Goal: Navigation & Orientation: Understand site structure

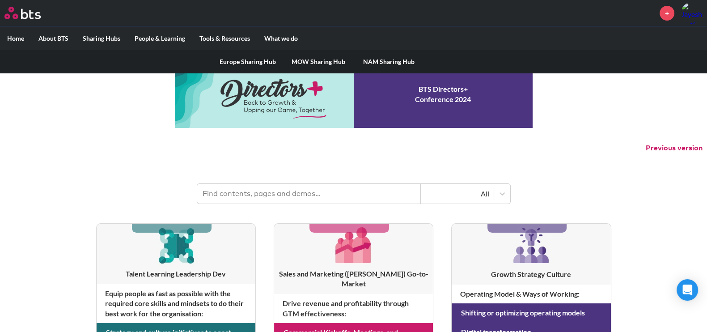
click at [311, 59] on link "MOW Sharing Hub" at bounding box center [318, 61] width 71 height 23
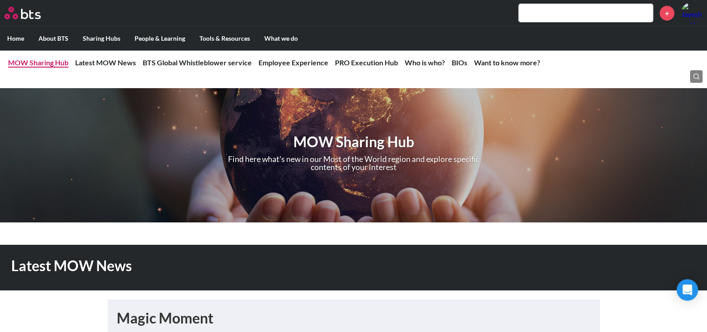
click at [43, 59] on link "MOW Sharing Hub" at bounding box center [38, 62] width 60 height 8
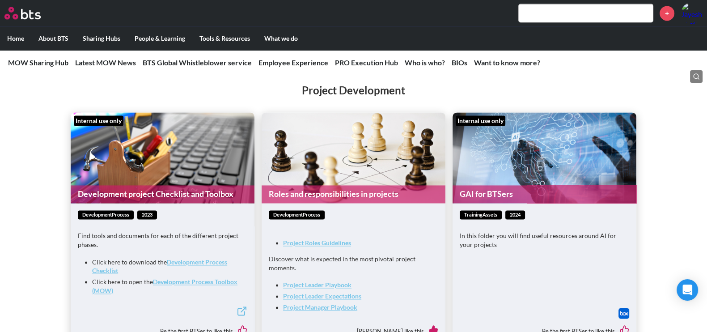
scroll to position [1732, 0]
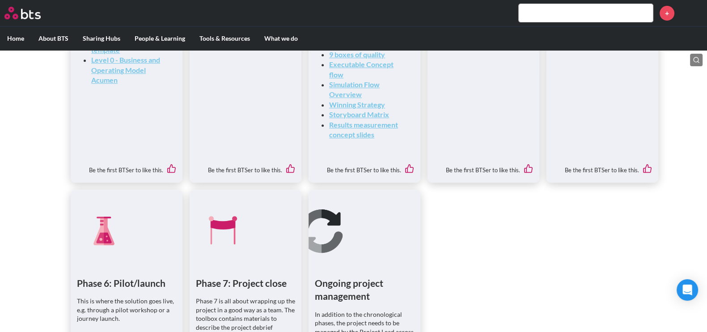
scroll to position [447, 0]
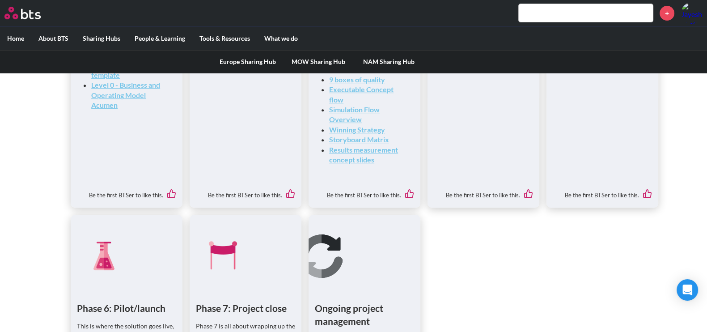
click at [232, 62] on link "Europe Sharing Hub" at bounding box center [247, 61] width 71 height 23
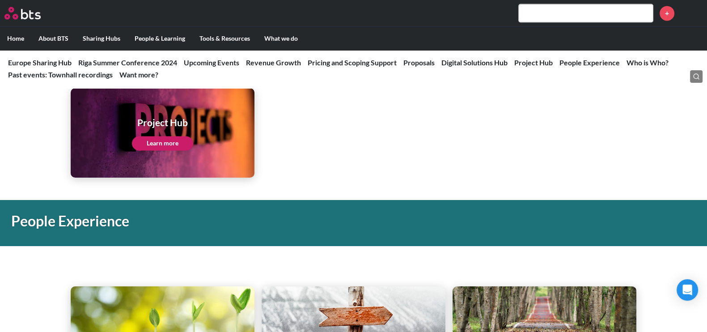
scroll to position [1844, 0]
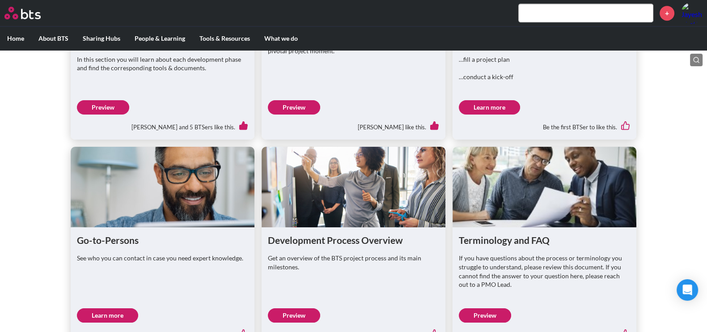
scroll to position [596, 0]
